Goal: Check status

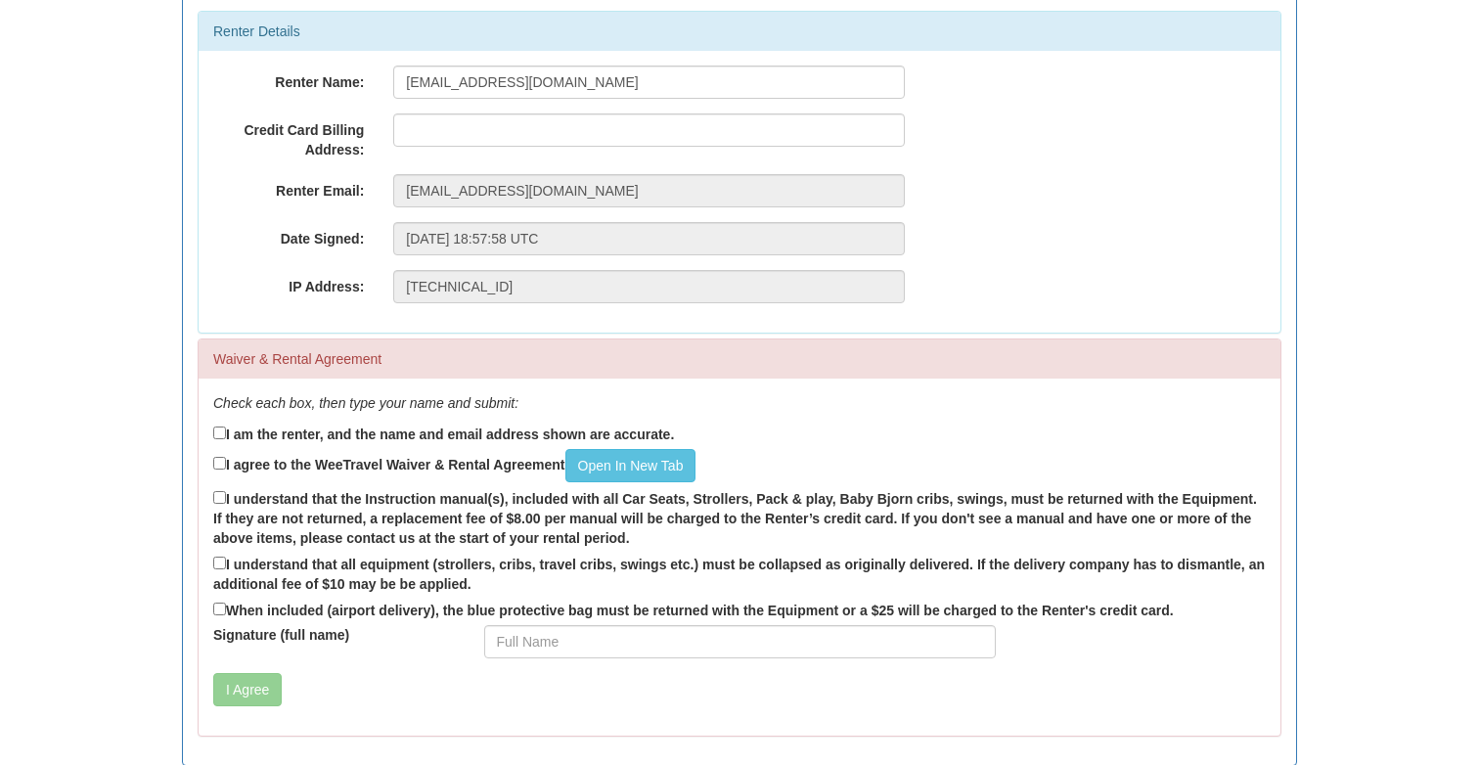
scroll to position [305, 0]
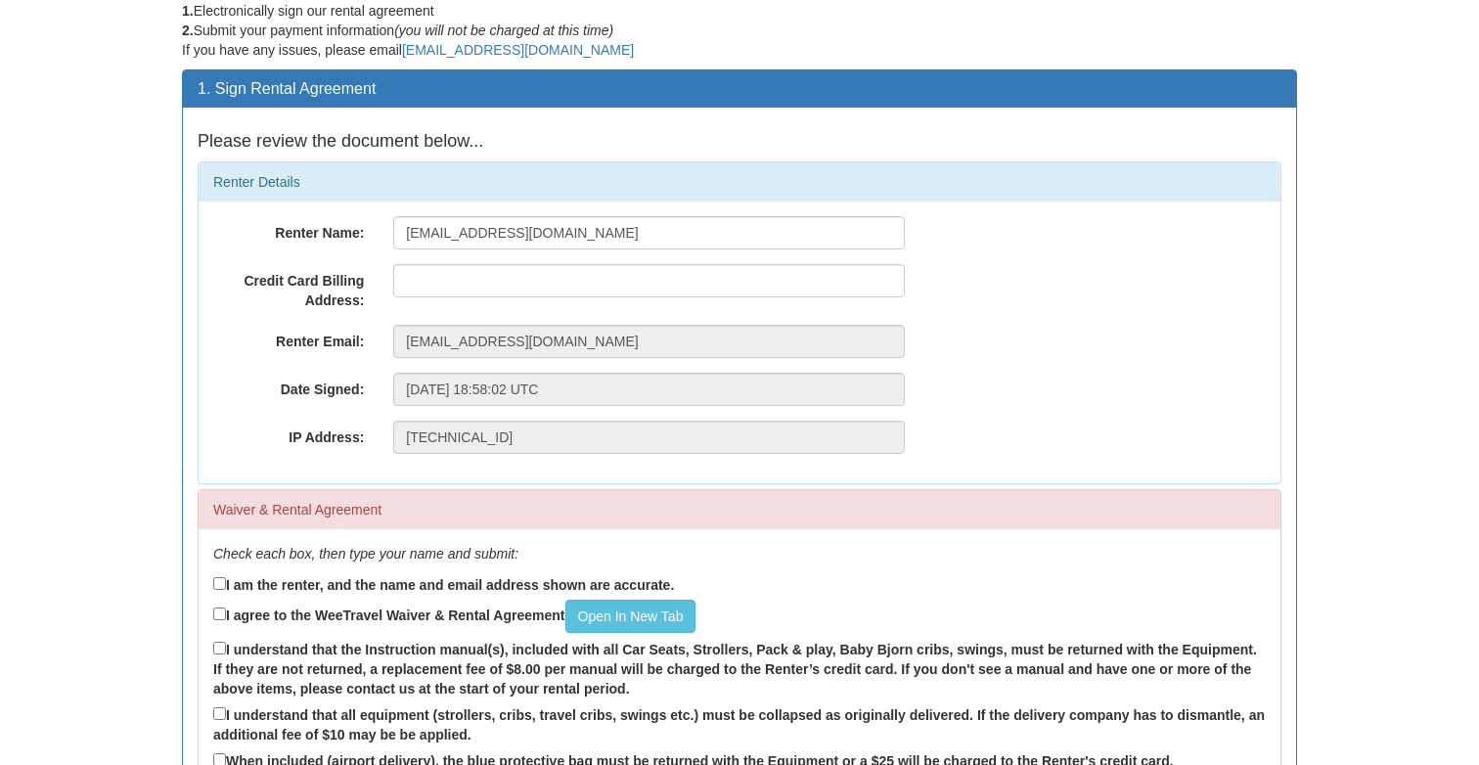
scroll to position [74, 0]
